Goal: Download file/media

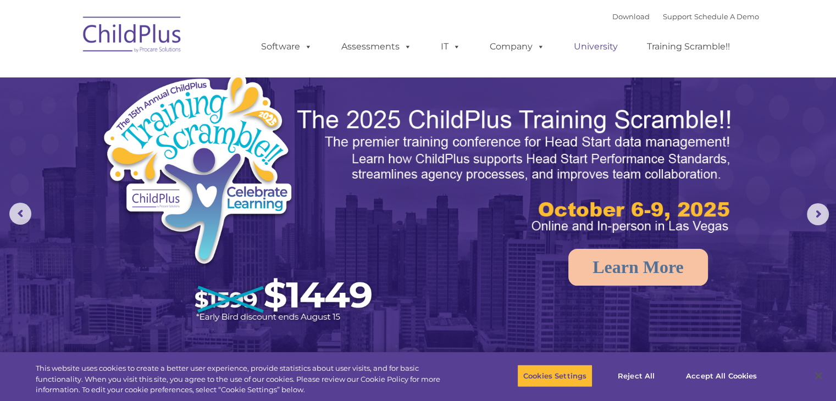
select select "MEDIUM"
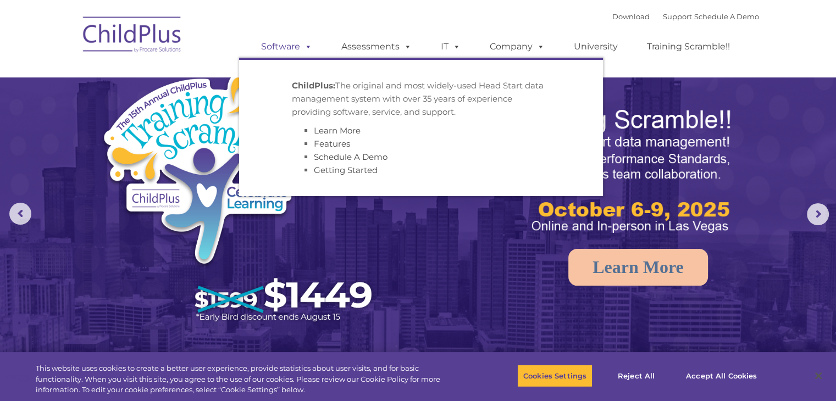
click at [309, 45] on span at bounding box center [306, 46] width 12 height 10
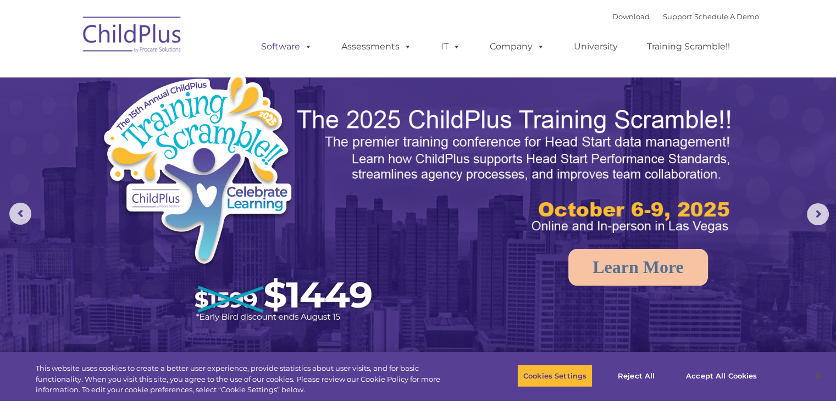
click at [309, 45] on span at bounding box center [306, 46] width 12 height 10
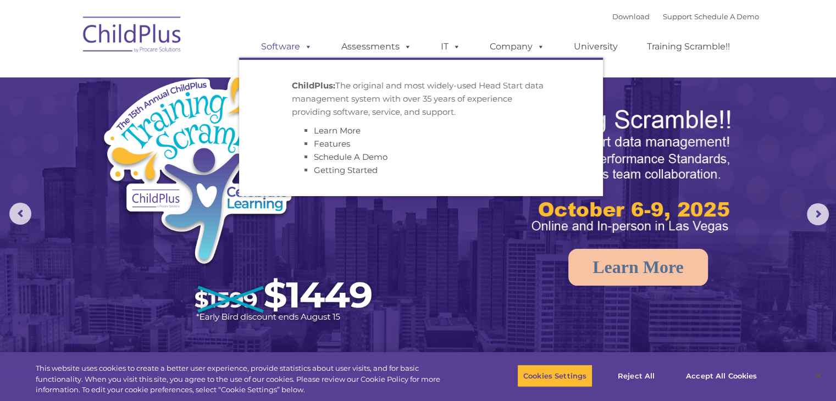
click at [297, 54] on link "Software" at bounding box center [286, 47] width 73 height 22
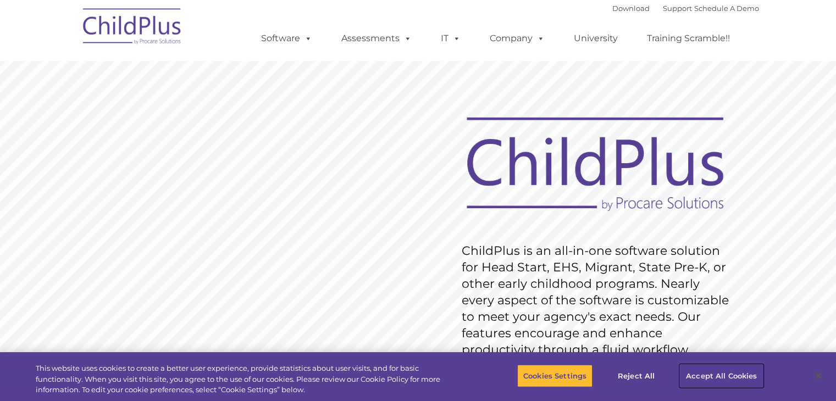
click at [738, 369] on button "Accept All Cookies" at bounding box center [721, 375] width 83 height 23
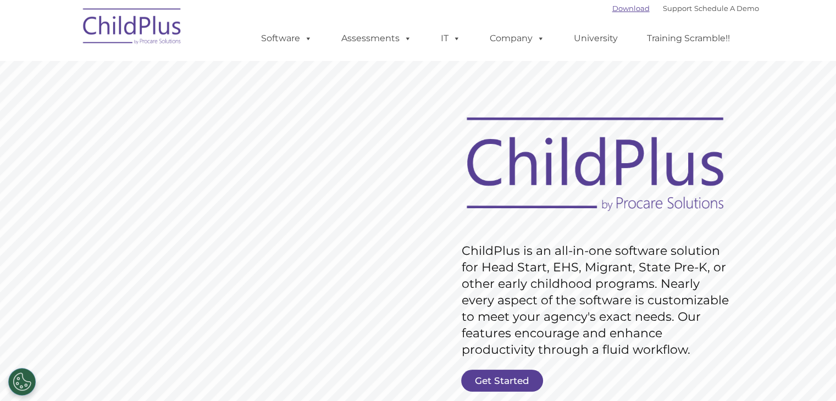
click at [625, 7] on link "Download" at bounding box center [630, 8] width 37 height 9
